Goal: Check status: Check status

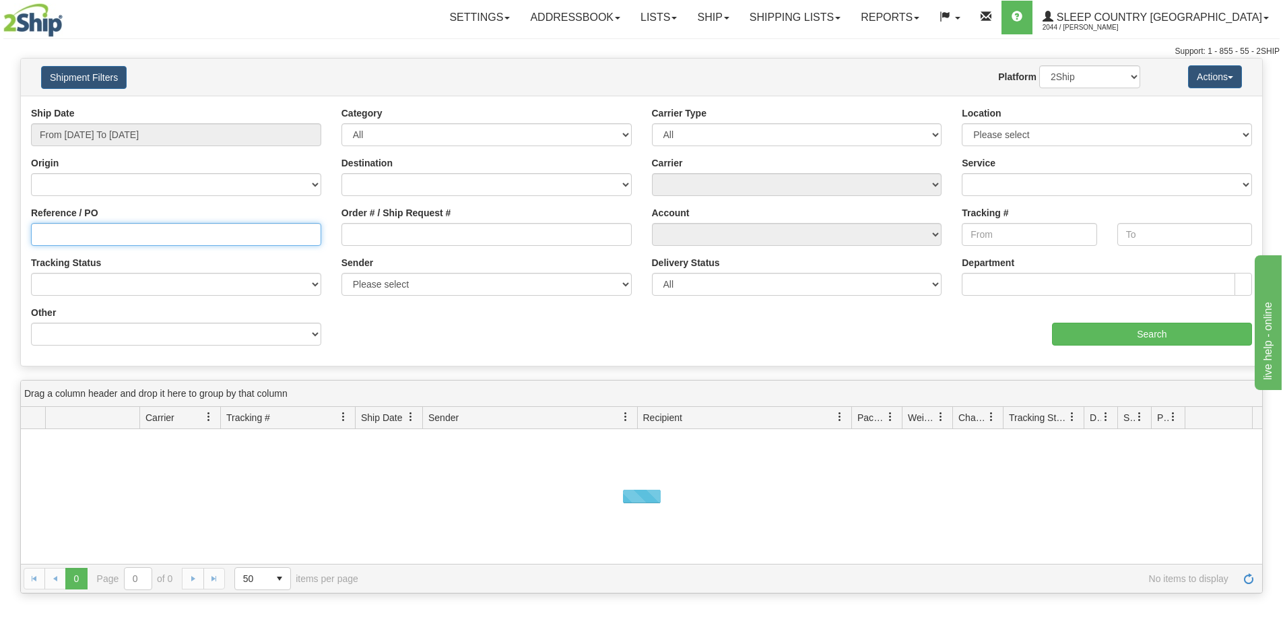
click at [129, 232] on input "Reference / PO" at bounding box center [176, 234] width 290 height 23
paste input "1054448"
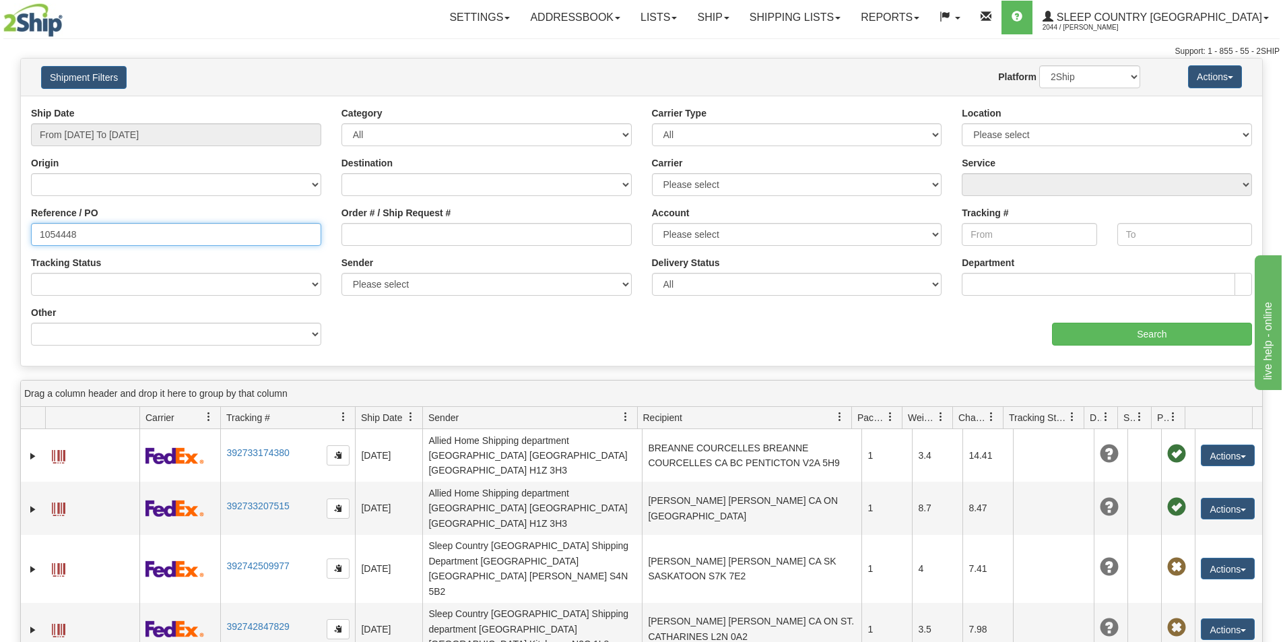
click at [41, 238] on input "1054448" at bounding box center [176, 234] width 290 height 23
type input "1054448"
click at [101, 131] on input "From [DATE] To [DATE]" at bounding box center [176, 134] width 290 height 23
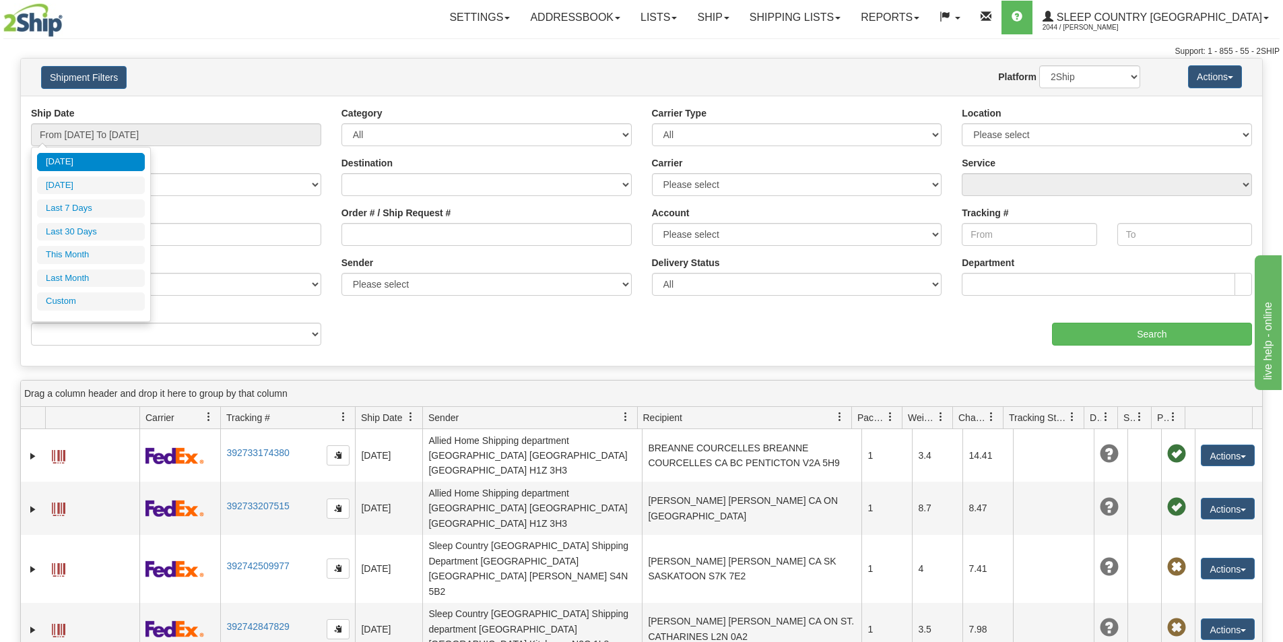
click at [85, 226] on li "Last 30 Days" at bounding box center [91, 232] width 108 height 18
type input "From [DATE] To [DATE]"
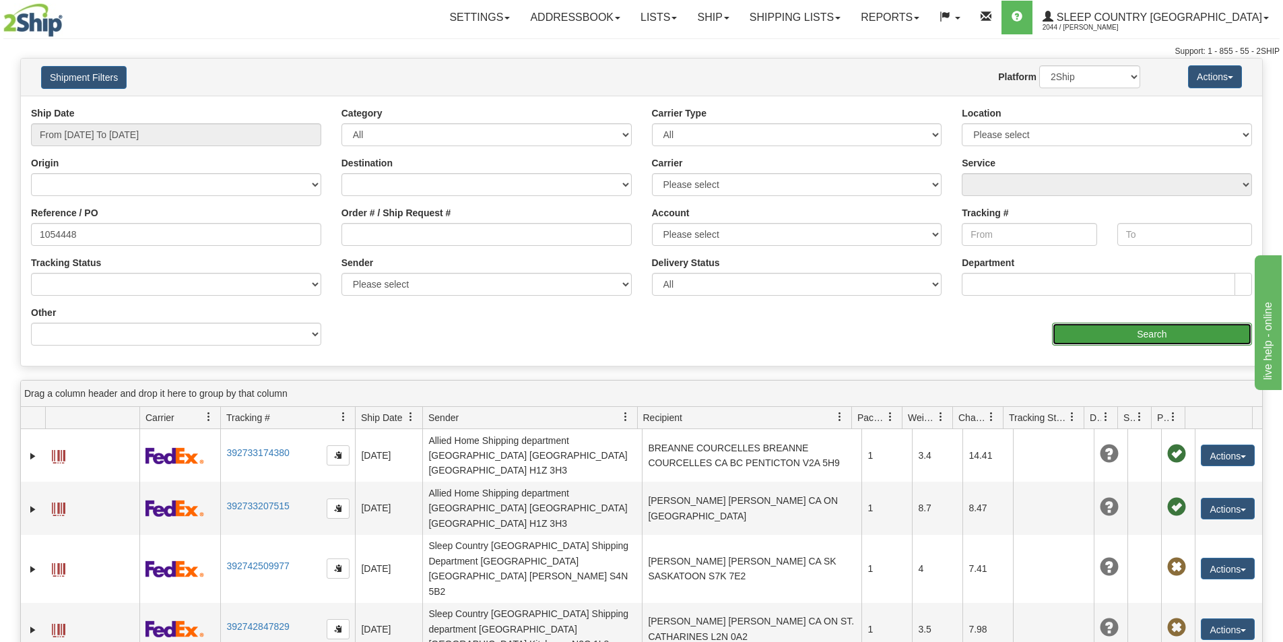
click at [1132, 329] on input "Search" at bounding box center [1152, 334] width 200 height 23
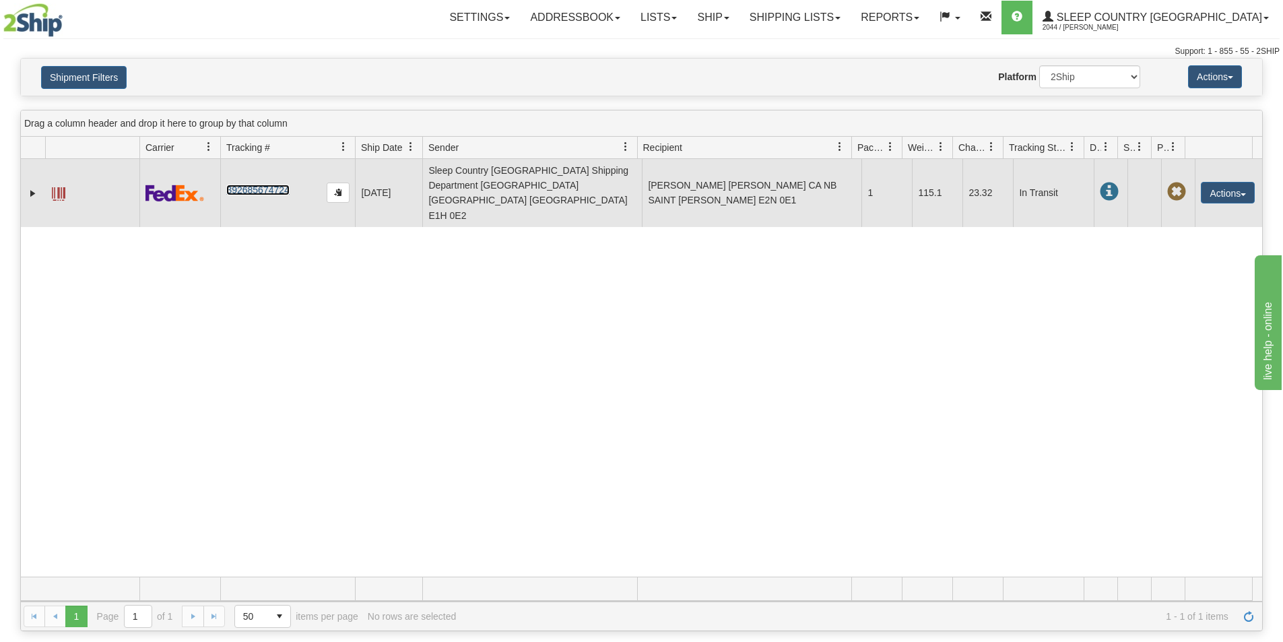
click at [253, 185] on link "392685674724" at bounding box center [257, 190] width 63 height 11
click at [34, 187] on link "Expand" at bounding box center [32, 193] width 13 height 13
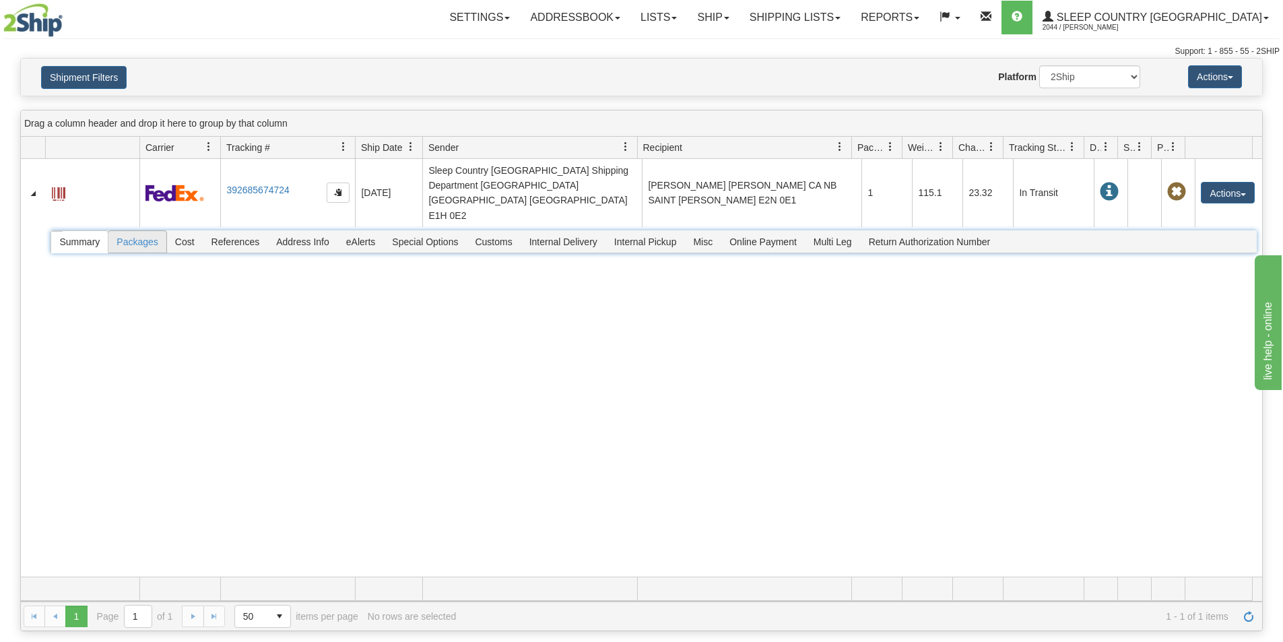
drag, startPoint x: 137, startPoint y: 212, endPoint x: 189, endPoint y: 251, distance: 64.5
click at [138, 231] on span "Packages" at bounding box center [136, 242] width 57 height 22
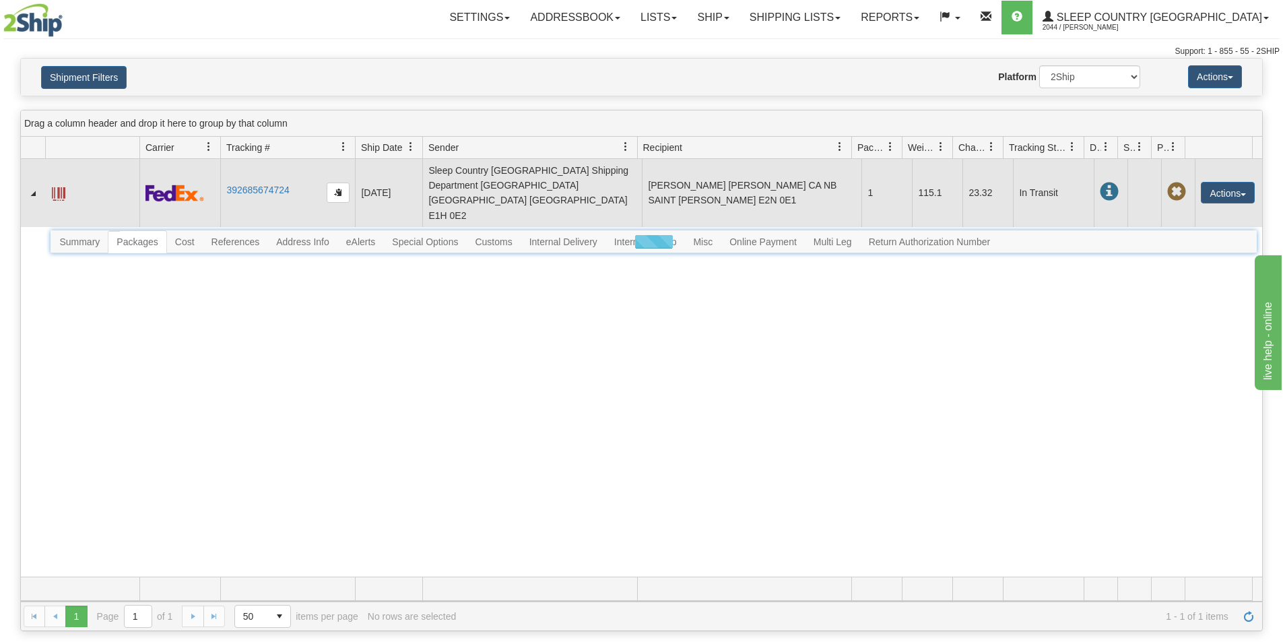
click at [61, 187] on span at bounding box center [58, 193] width 13 height 13
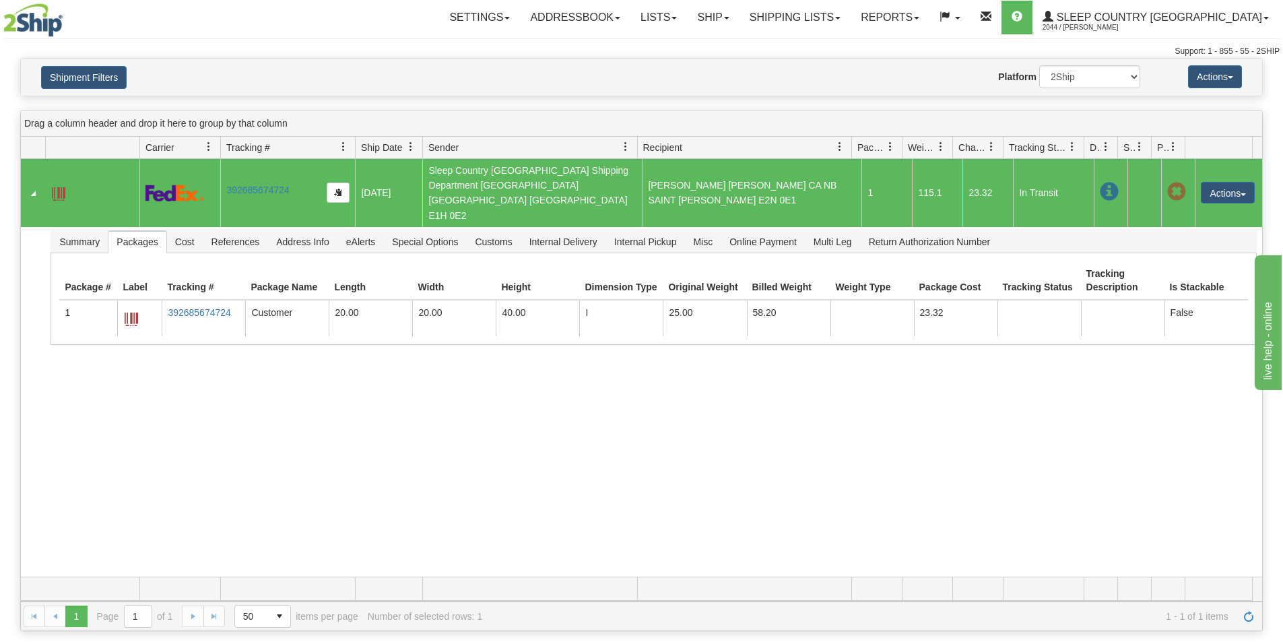
click at [587, 474] on div "31516621 2044 392685674724 [DATE] [DATE] 07:51:30 AM Sleep Country [GEOGRAPHIC_…" at bounding box center [641, 368] width 1241 height 418
